Goal: Information Seeking & Learning: Find specific fact

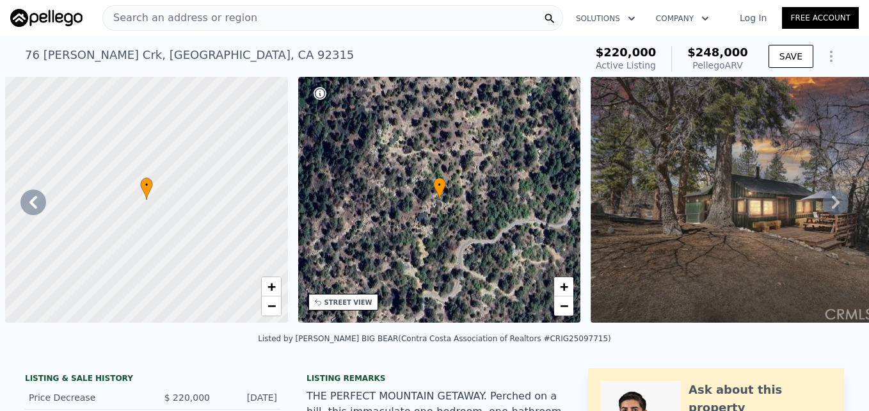
click at [230, 21] on span "Search an address or region" at bounding box center [180, 17] width 154 height 15
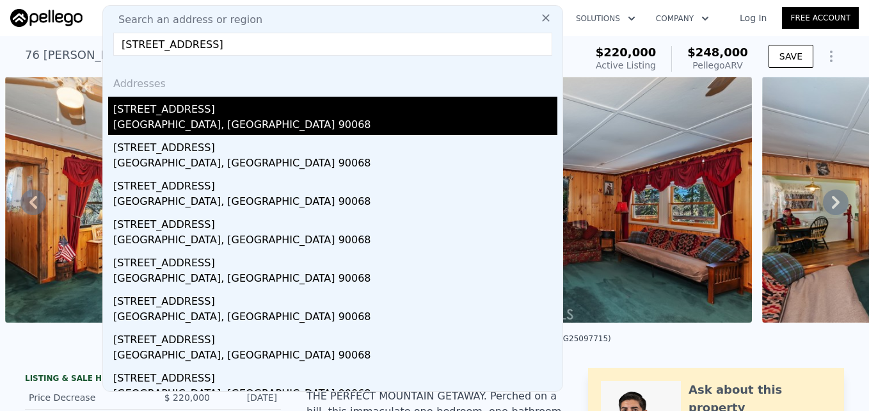
type input "[STREET_ADDRESS]"
click at [251, 113] on div "[STREET_ADDRESS]" at bounding box center [335, 107] width 444 height 20
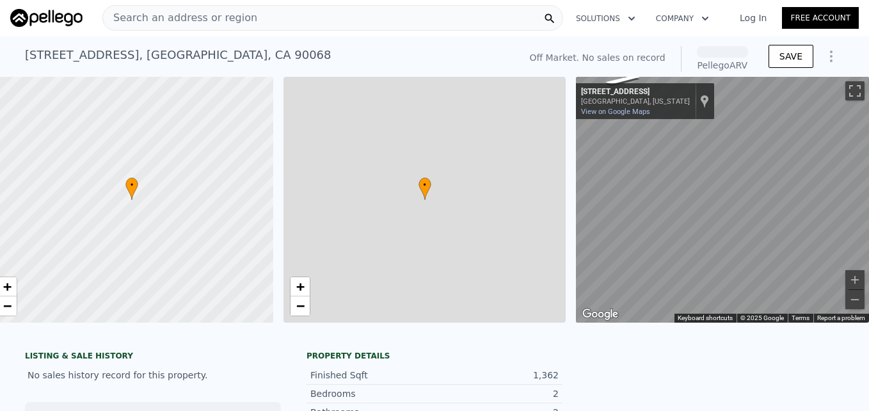
scroll to position [0, 24]
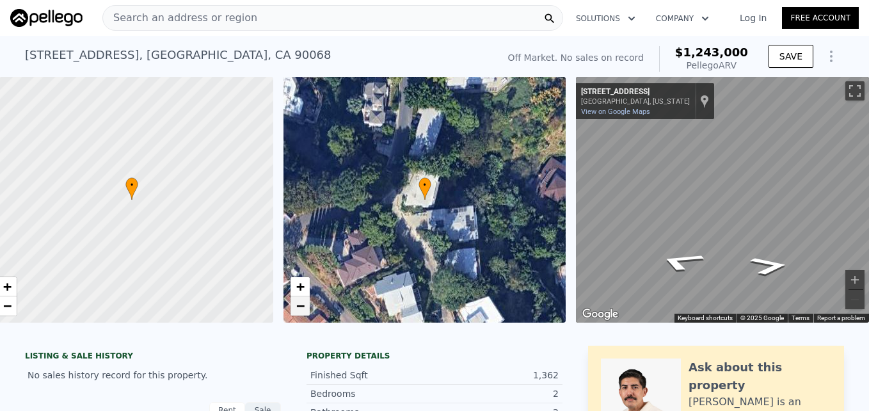
click at [295, 309] on span "−" at bounding box center [299, 305] width 8 height 16
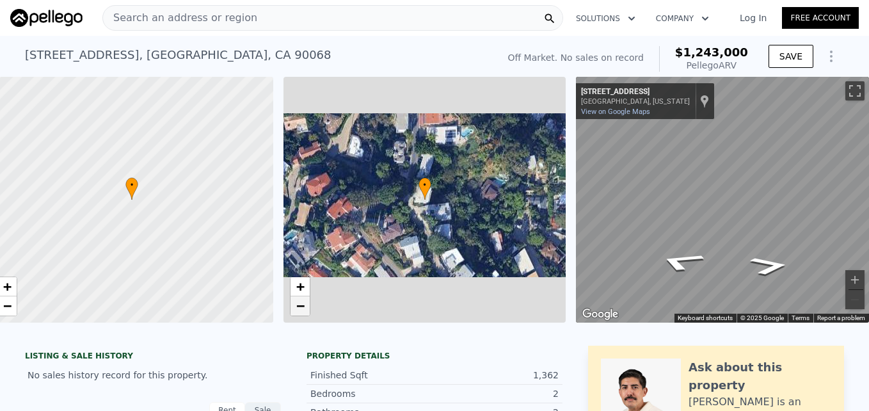
click at [295, 309] on span "−" at bounding box center [299, 305] width 8 height 16
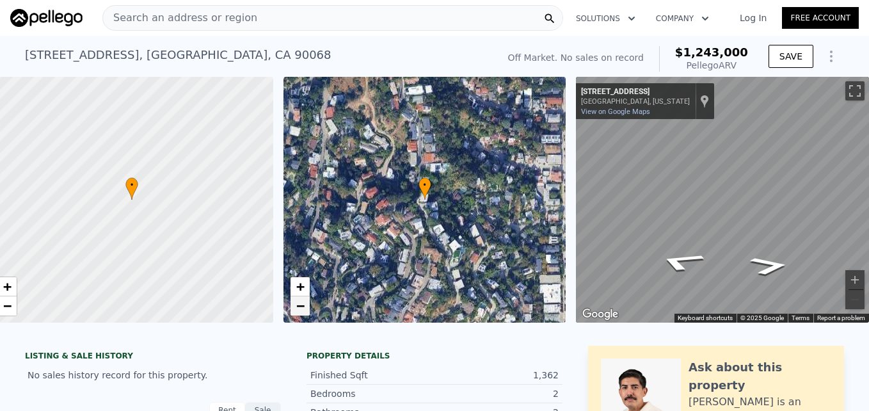
click at [295, 309] on span "−" at bounding box center [299, 305] width 8 height 16
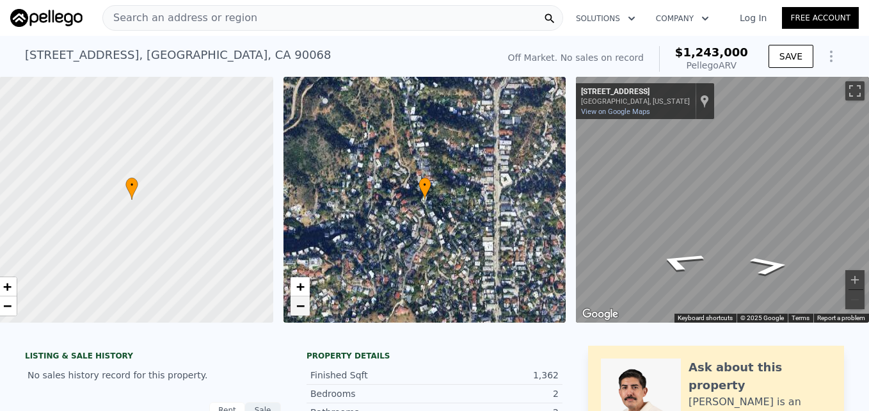
click at [295, 309] on span "−" at bounding box center [299, 305] width 8 height 16
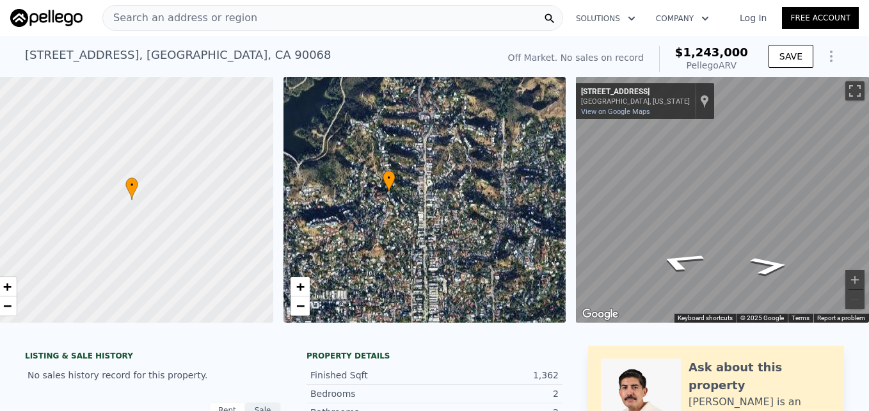
drag, startPoint x: 398, startPoint y: 281, endPoint x: 361, endPoint y: 273, distance: 37.3
click at [361, 273] on div "• + −" at bounding box center [424, 200] width 283 height 246
click at [295, 286] on span "+" at bounding box center [299, 286] width 8 height 16
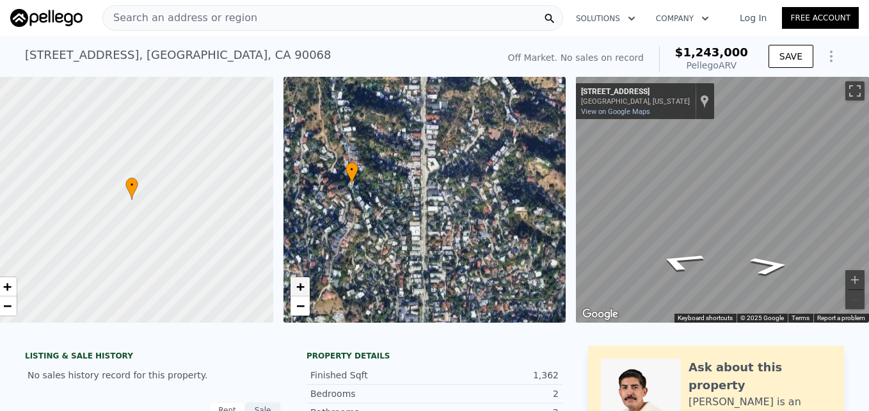
click at [295, 286] on span "+" at bounding box center [299, 286] width 8 height 16
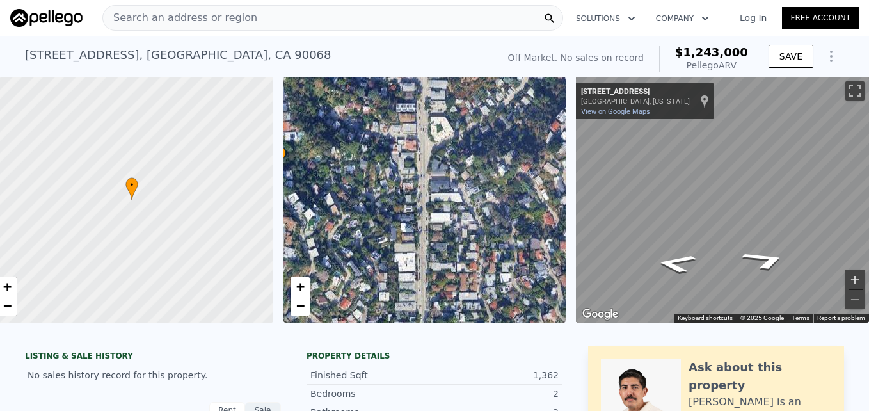
click at [845, 278] on button "Zoom in" at bounding box center [854, 279] width 19 height 19
click at [848, 295] on button "Zoom out" at bounding box center [854, 299] width 19 height 19
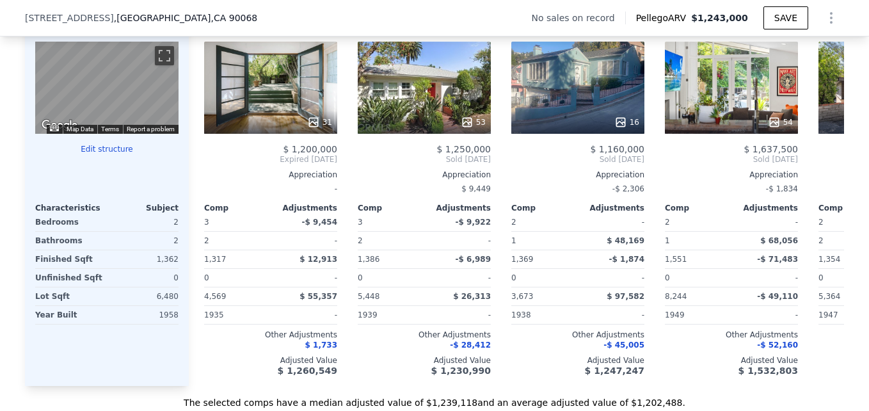
scroll to position [1286, 0]
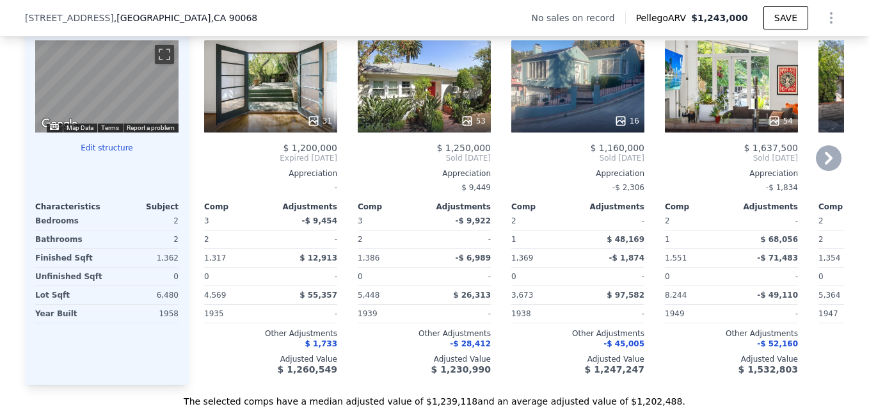
click at [274, 93] on div "31" at bounding box center [270, 86] width 133 height 92
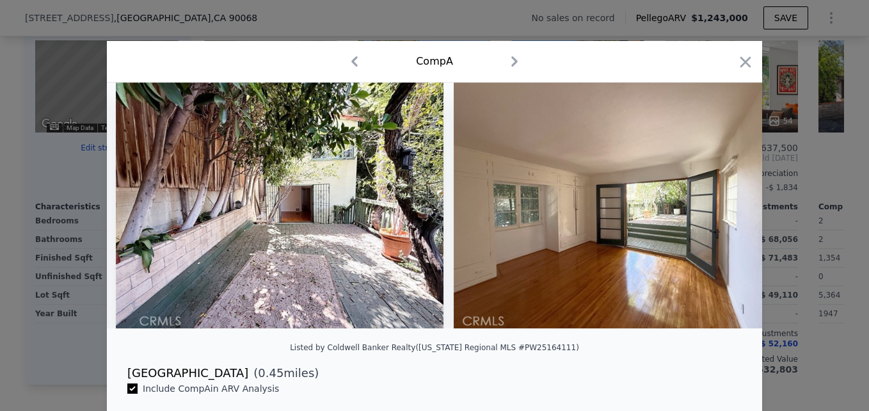
scroll to position [0, 2051]
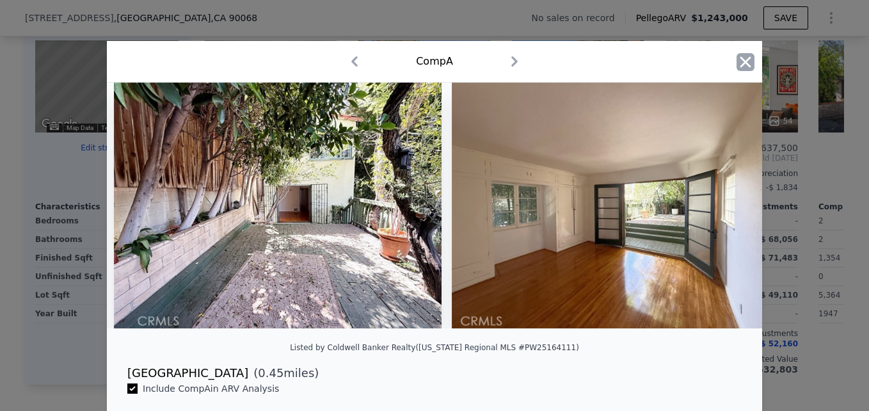
click at [741, 59] on icon "button" at bounding box center [745, 62] width 18 height 18
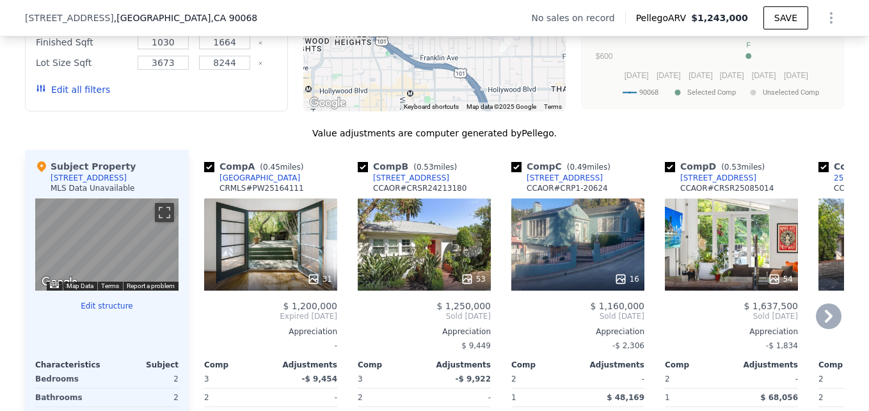
scroll to position [1131, 0]
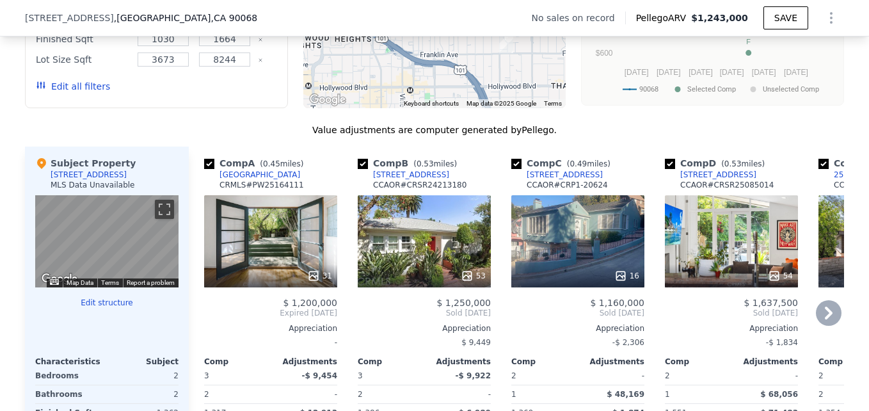
click at [561, 245] on div "16" at bounding box center [577, 241] width 133 height 92
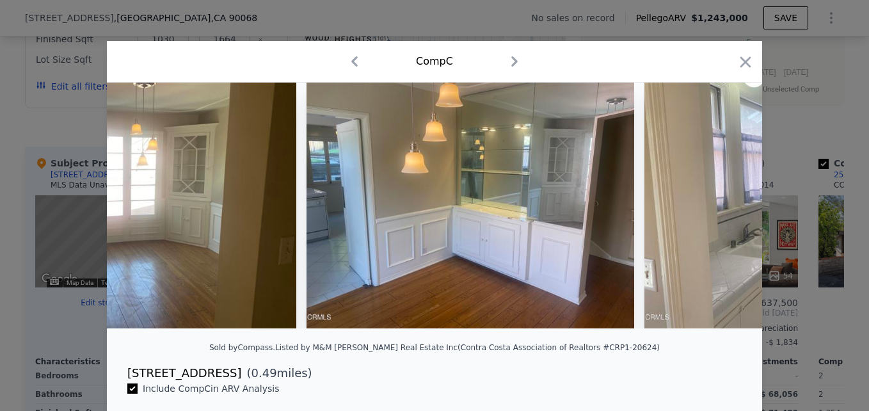
scroll to position [0, 1152]
click at [741, 59] on icon "button" at bounding box center [745, 62] width 18 height 18
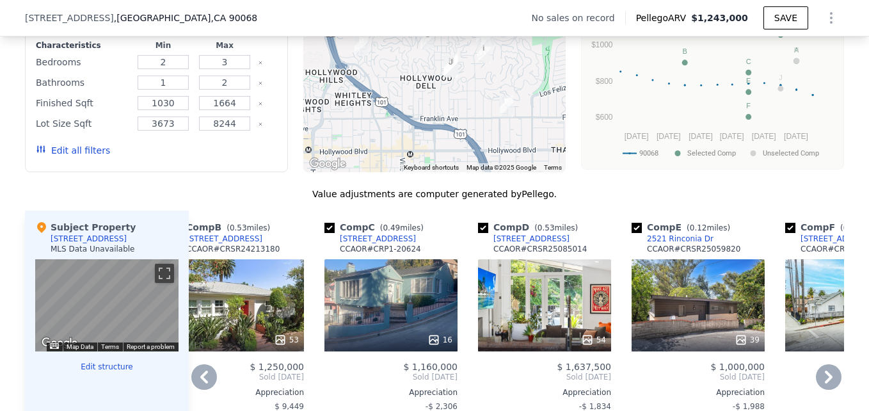
scroll to position [1067, 0]
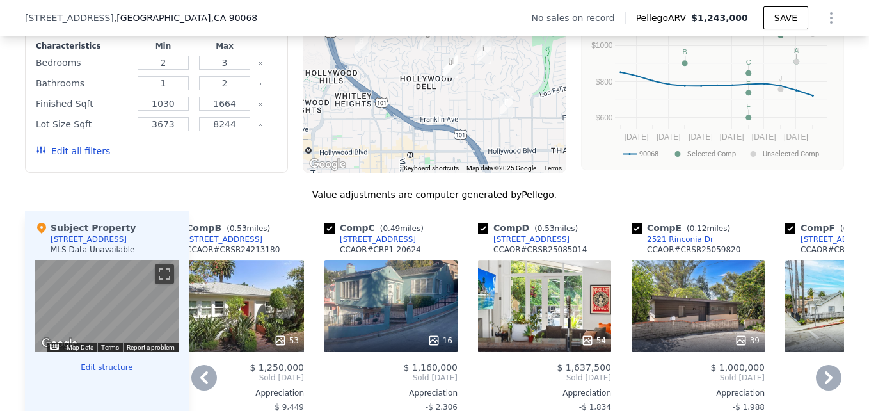
click at [551, 296] on div "54" at bounding box center [544, 306] width 133 height 92
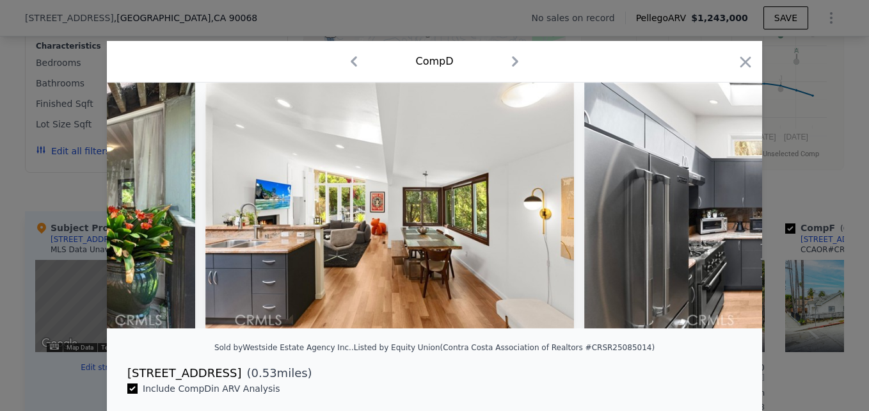
scroll to position [0, 1426]
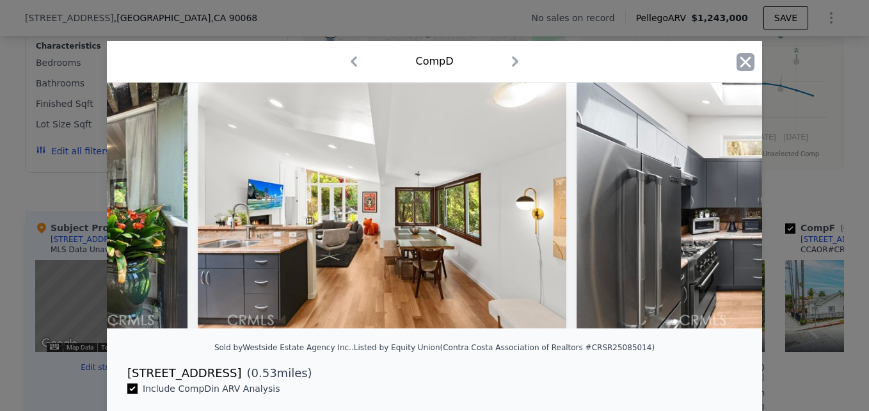
click at [742, 62] on icon "button" at bounding box center [745, 62] width 18 height 18
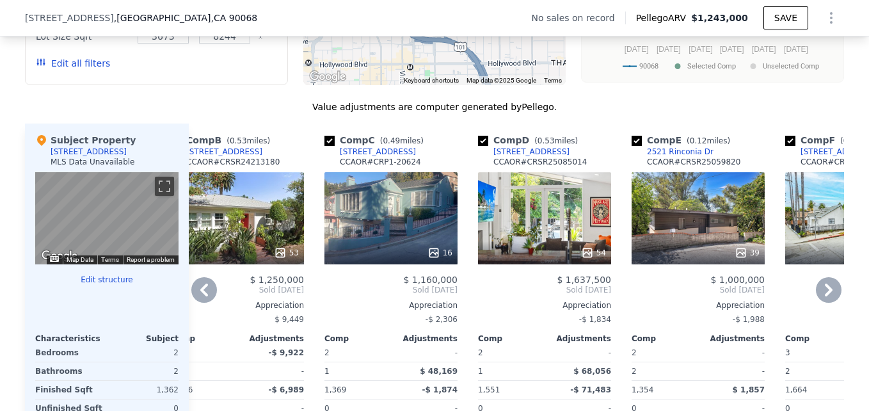
scroll to position [1155, 0]
click at [692, 248] on div "39" at bounding box center [697, 217] width 133 height 92
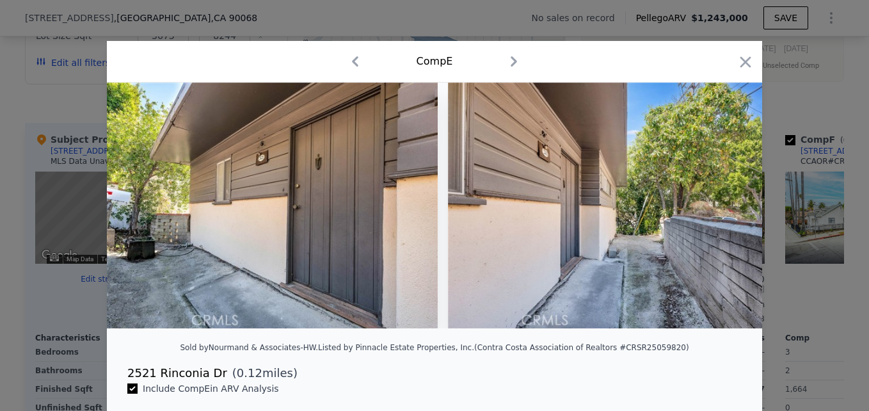
scroll to position [0, 6497]
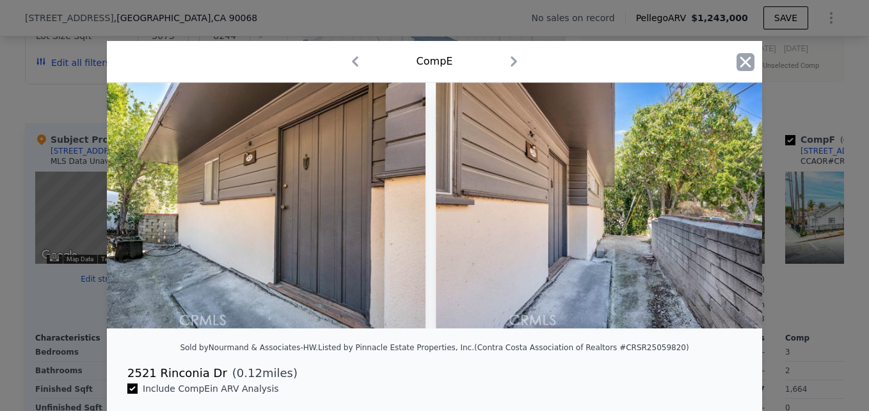
click at [746, 58] on icon "button" at bounding box center [745, 62] width 18 height 18
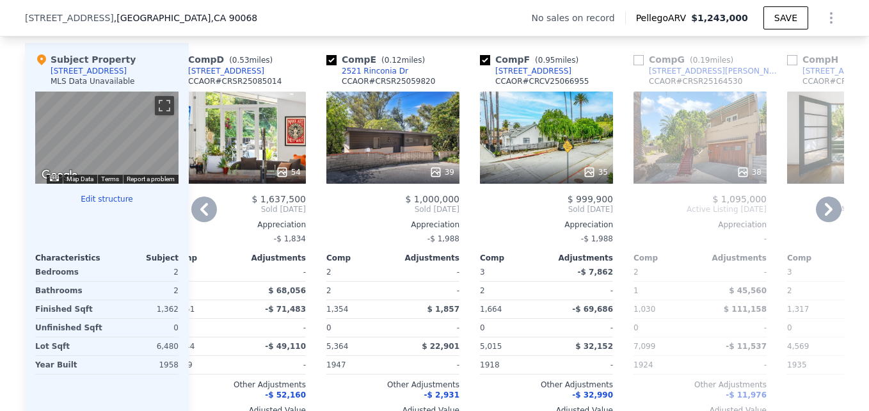
scroll to position [1165, 0]
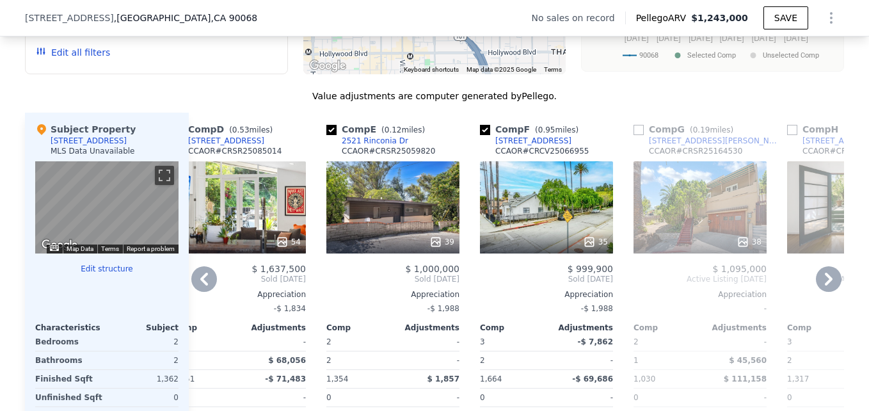
click at [417, 233] on div "39" at bounding box center [392, 207] width 133 height 92
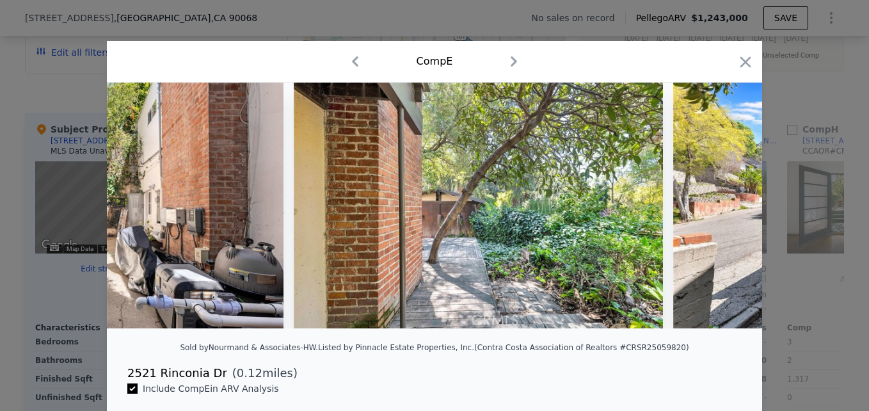
scroll to position [0, 5520]
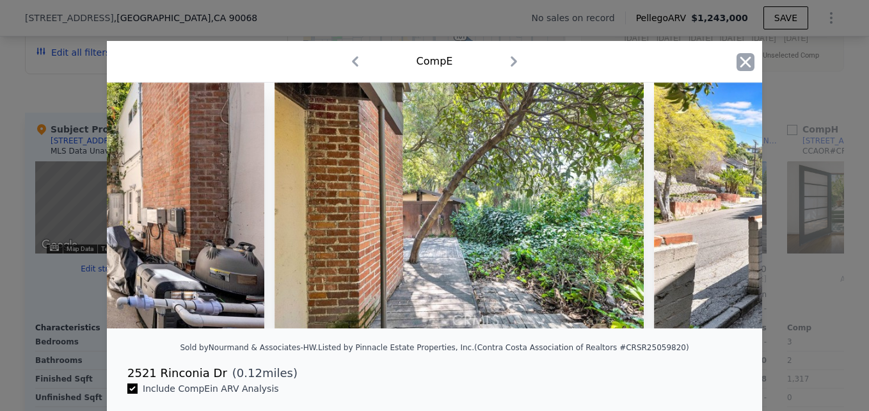
click at [743, 61] on icon "button" at bounding box center [745, 61] width 11 height 11
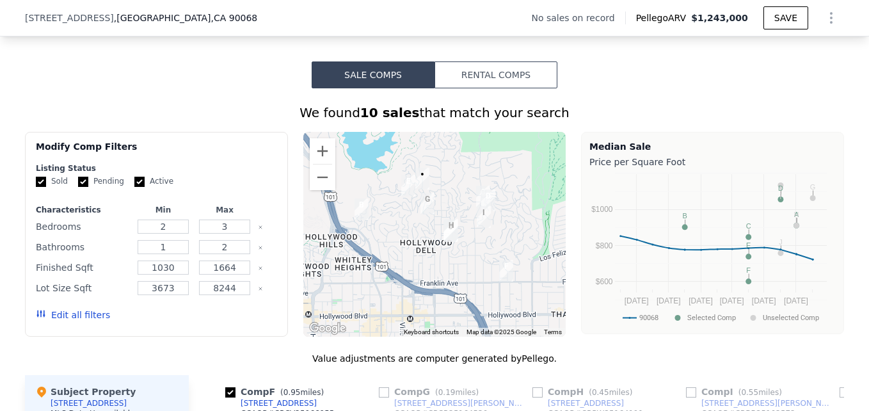
scroll to position [899, 0]
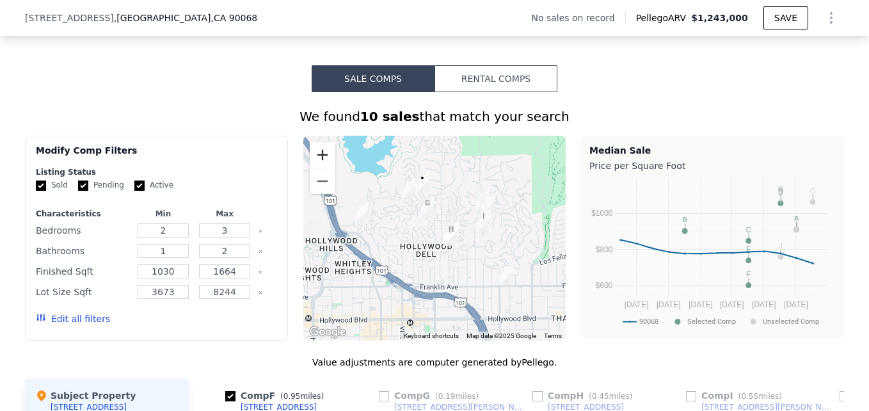
click at [323, 166] on button "Zoom in" at bounding box center [323, 155] width 26 height 26
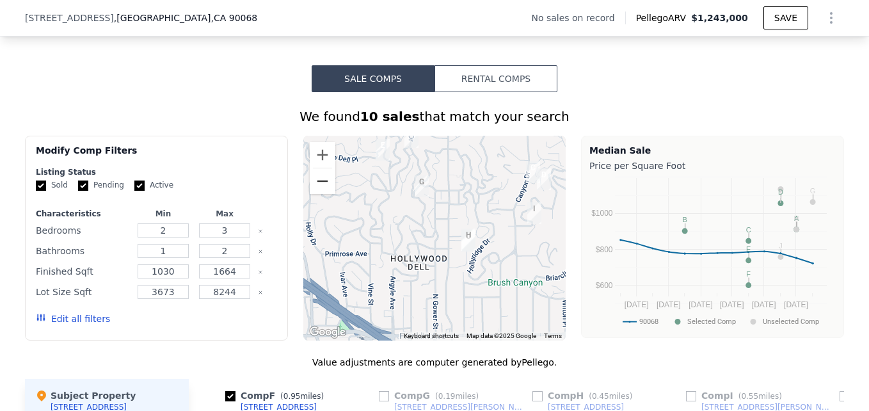
click at [317, 194] on button "Zoom out" at bounding box center [323, 181] width 26 height 26
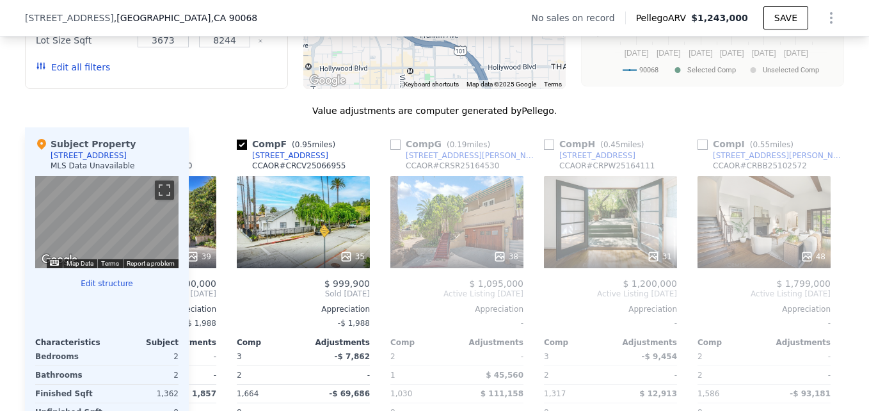
scroll to position [0, 911]
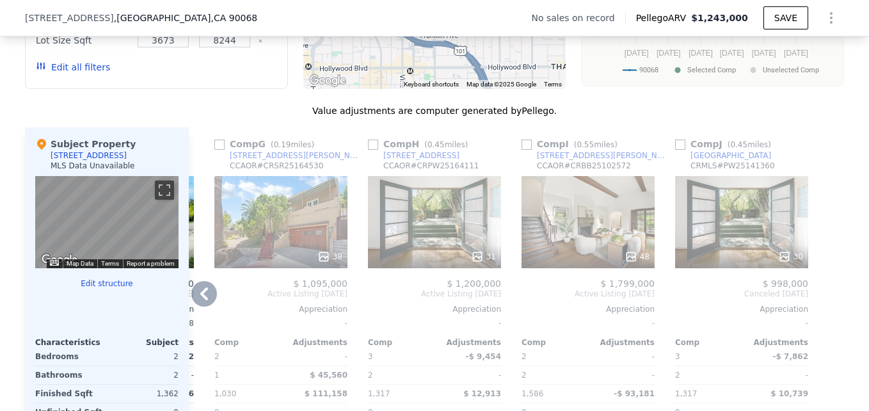
click at [410, 236] on div "31" at bounding box center [434, 222] width 133 height 92
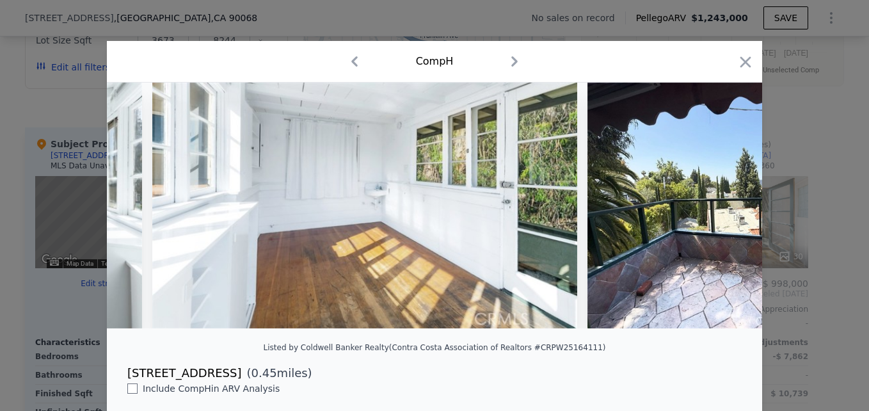
scroll to position [0, 8339]
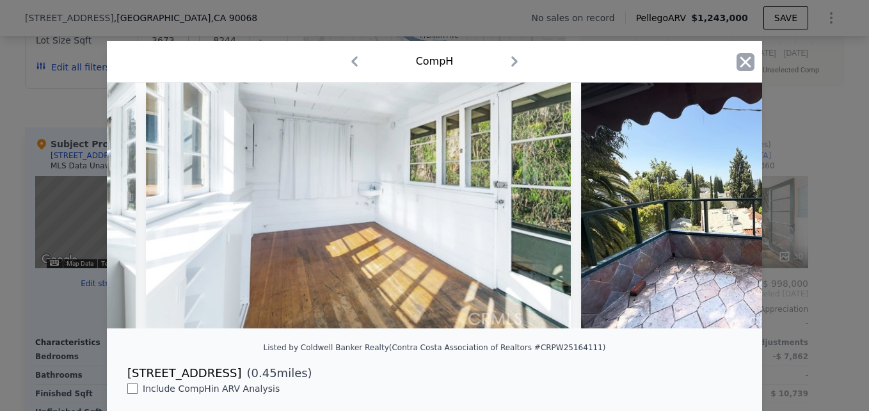
click at [745, 65] on icon "button" at bounding box center [745, 62] width 18 height 18
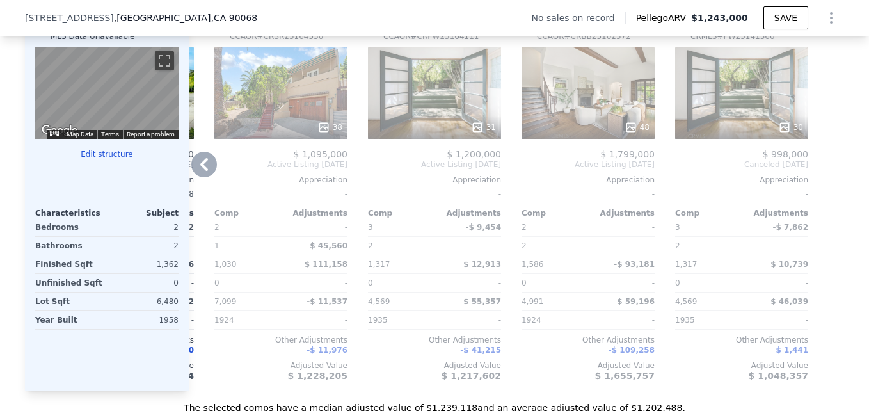
scroll to position [1281, 0]
click at [760, 111] on div "30" at bounding box center [741, 91] width 133 height 92
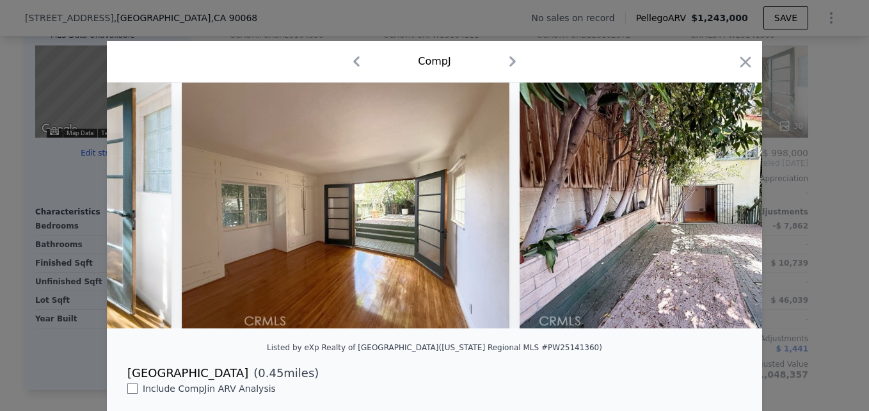
scroll to position [0, 315]
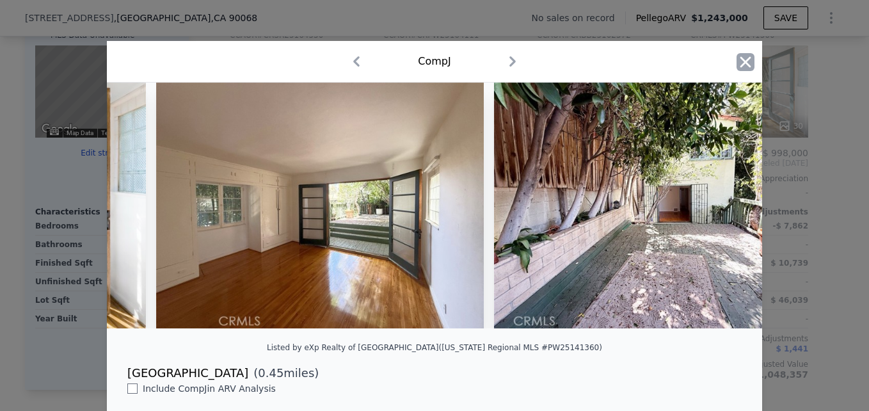
click at [745, 65] on icon "button" at bounding box center [745, 62] width 18 height 18
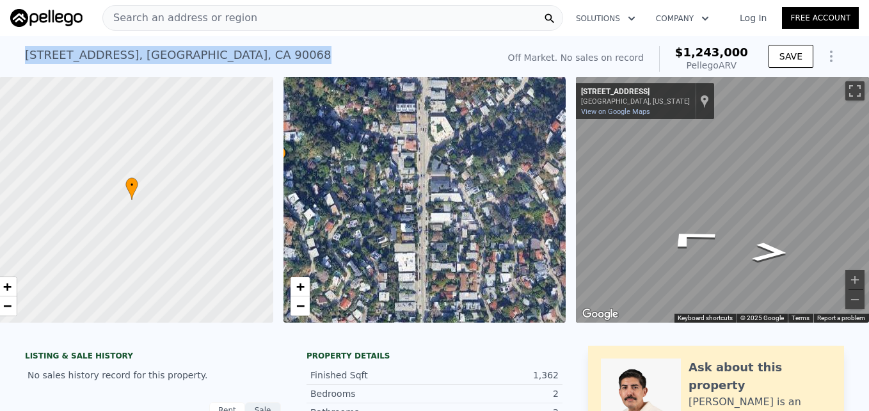
drag, startPoint x: 22, startPoint y: 54, endPoint x: 250, endPoint y: 49, distance: 227.8
click at [250, 49] on div "[STREET_ADDRESS] No sales on record (~ARV $1.243m )" at bounding box center [259, 59] width 468 height 36
drag, startPoint x: 250, startPoint y: 49, endPoint x: 222, endPoint y: 56, distance: 29.0
copy div "[STREET_ADDRESS]"
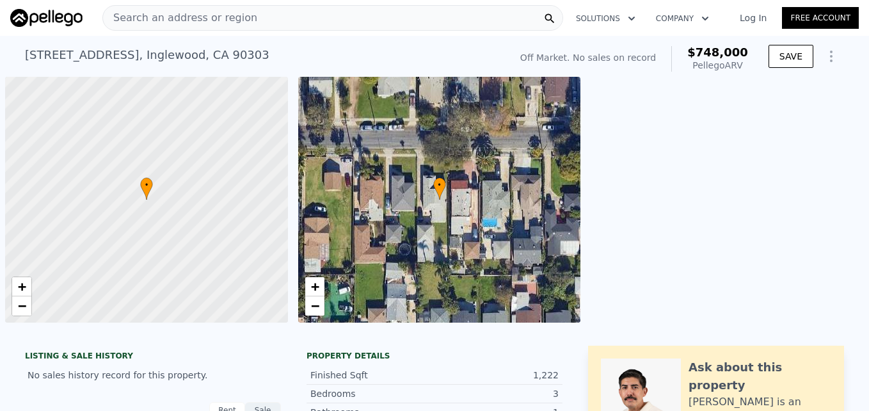
scroll to position [0, 5]
